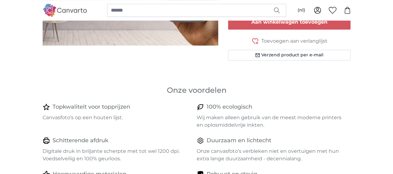
scroll to position [316, 0]
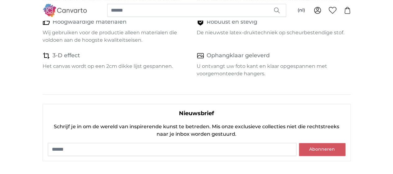
click at [356, 161] on div "Nieuwsbrief Bedankt voor het abonneren Schrijf je in om de wereld van inspirere…" at bounding box center [197, 132] width 318 height 57
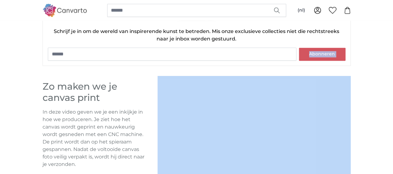
drag, startPoint x: 392, startPoint y: 164, endPoint x: 393, endPoint y: 172, distance: 7.2
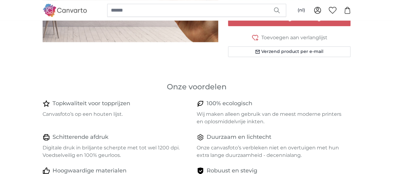
scroll to position [160, 0]
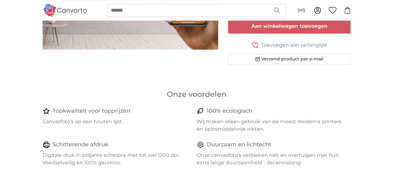
click at [356, 4] on div "(nl) Nederlands English Français Italiano Deutsch" at bounding box center [197, 10] width 318 height 21
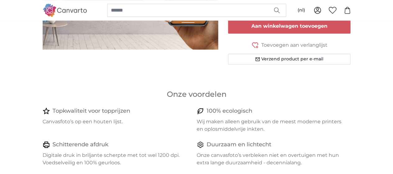
click at [356, 4] on div "(nl) Nederlands English Français Italiano Deutsch" at bounding box center [197, 10] width 318 height 21
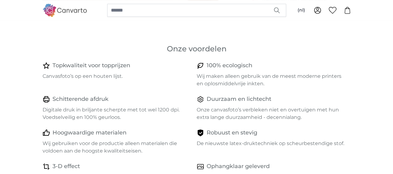
scroll to position [211, 0]
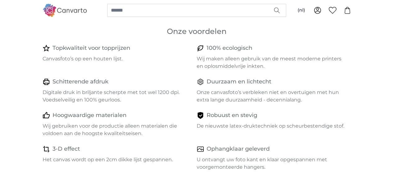
scroll to position [224, 0]
click at [351, 136] on div "Robuust en stevig De nieuwste latex-druktechniek op scheurbestendige stof." at bounding box center [274, 123] width 154 height 26
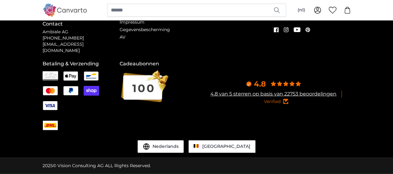
scroll to position [824, 0]
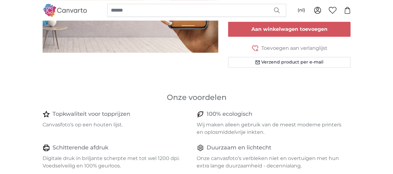
click at [88, 82] on div at bounding box center [131, 2] width 186 height 162
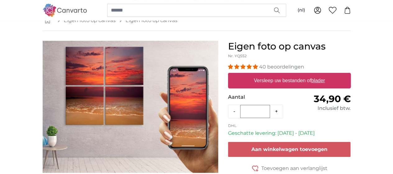
scroll to position [29, 0]
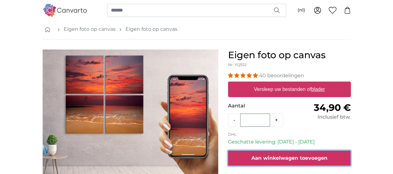
click at [351, 162] on button "Aan winkelwagen toevoegen" at bounding box center [289, 157] width 123 height 15
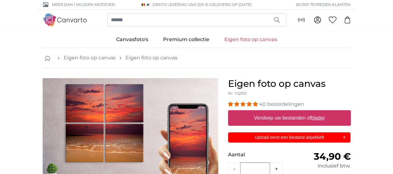
scroll to position [0, 0]
click at [45, 59] on icon "breadcrumbs" at bounding box center [47, 58] width 5 height 5
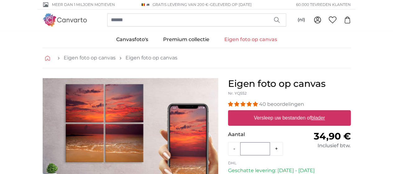
click at [45, 58] on icon "breadcrumbs" at bounding box center [47, 58] width 5 height 5
